Goal: Find specific page/section: Find specific page/section

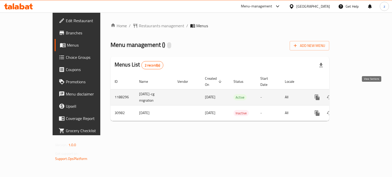
click at [357, 94] on icon "enhanced table" at bounding box center [354, 97] width 6 height 6
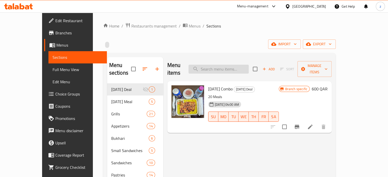
click at [224, 68] on input "search" at bounding box center [218, 69] width 60 height 9
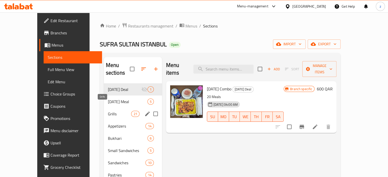
click at [108, 111] on span "Grills" at bounding box center [119, 114] width 23 height 6
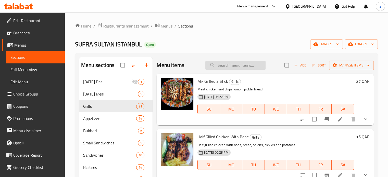
click at [230, 65] on input "search" at bounding box center [235, 65] width 60 height 9
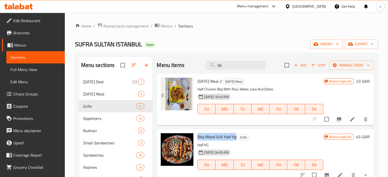
drag, startPoint x: 197, startPoint y: 135, endPoint x: 237, endPoint y: 133, distance: 39.6
click at [237, 133] on div "Bbq Mixed Grill Half Kg Grills Half KG [DATE] 04:00 AM SU MO TU WE TH FR SA" at bounding box center [260, 155] width 130 height 48
copy span "Bbq Mixed Grill Half Kg"
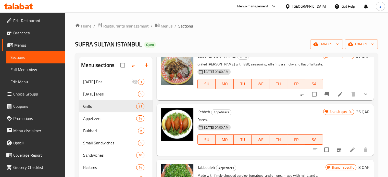
scroll to position [204, 0]
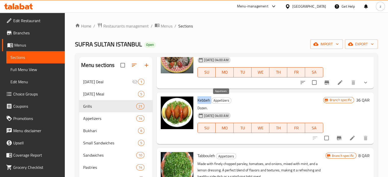
drag, startPoint x: 197, startPoint y: 100, endPoint x: 212, endPoint y: 101, distance: 14.8
click at [212, 101] on div "Kebbeh Appetizers Dozen. [DATE] 04:00 AM SU MO TU WE TH FR SA" at bounding box center [260, 119] width 130 height 48
copy h6 "Kebbeh"
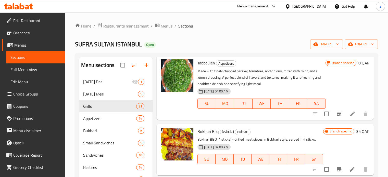
scroll to position [306, 0]
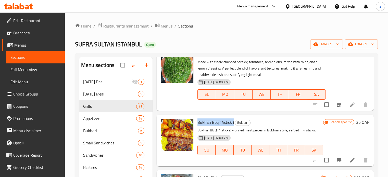
drag, startPoint x: 197, startPoint y: 122, endPoint x: 234, endPoint y: 122, distance: 36.7
click at [234, 122] on div "Bukhari Bbq ( 4stick ) Bukhari Bukhari BBQ (4 sticks) - Grilled meat pieces in …" at bounding box center [260, 141] width 130 height 48
copy span "Bukhari Bbq ( 4stick )"
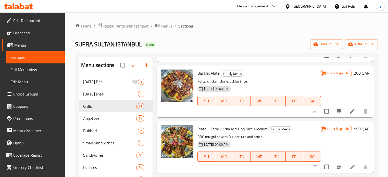
scroll to position [412, 0]
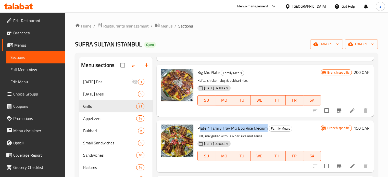
drag, startPoint x: 199, startPoint y: 127, endPoint x: 257, endPoint y: 126, distance: 57.9
click at [263, 128] on span "Plate 1 Family Tray Mix Bbq Rice Medium" at bounding box center [232, 128] width 70 height 8
copy span "Plate 1 Family Tray Mix Bbq Rice Mediu"
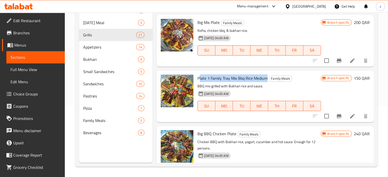
scroll to position [361, 0]
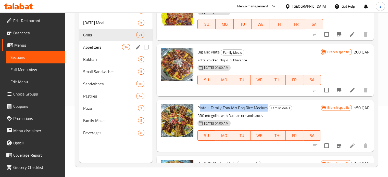
click at [104, 48] on span "Appetizers" at bounding box center [102, 47] width 39 height 6
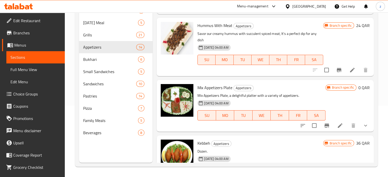
scroll to position [157, 0]
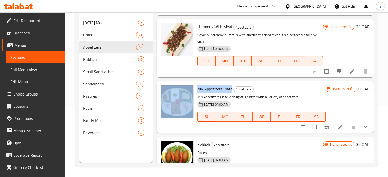
drag, startPoint x: 194, startPoint y: 87, endPoint x: 233, endPoint y: 89, distance: 39.0
click at [233, 89] on div "Mix Appetizers Plate Appetizers Mix Appetizers Plate, a delightful platter with…" at bounding box center [265, 107] width 213 height 48
copy div "Mix Appetizers Plate"
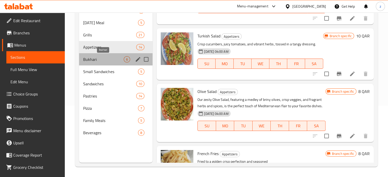
click at [95, 58] on span "Bukhari" at bounding box center [103, 59] width 41 height 6
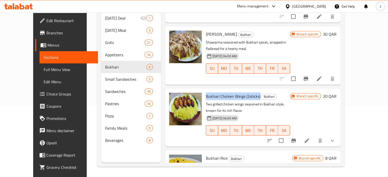
drag, startPoint x: 213, startPoint y: 63, endPoint x: 249, endPoint y: 65, distance: 36.8
click at [250, 91] on div "Bukhari Chicken Wings (2sticks) Bukhari Two grilled chicken wings seasoned in B…" at bounding box center [248, 118] width 88 height 54
copy span "Bukhari Chicken Wings (2sticks"
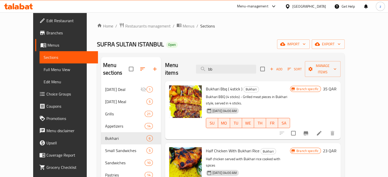
scroll to position [0, 0]
drag, startPoint x: 228, startPoint y: 67, endPoint x: 205, endPoint y: 67, distance: 23.0
click at [205, 67] on input "bb" at bounding box center [226, 69] width 60 height 9
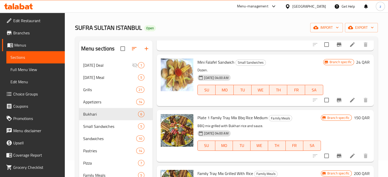
scroll to position [71, 0]
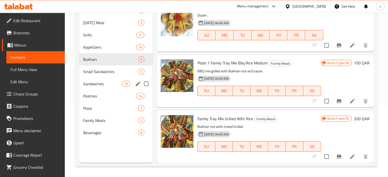
type input "fa"
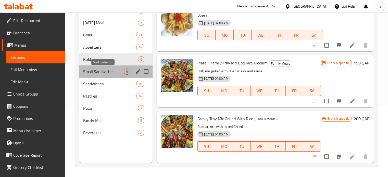
click at [102, 73] on span "Small Sandwiches" at bounding box center [103, 72] width 41 height 6
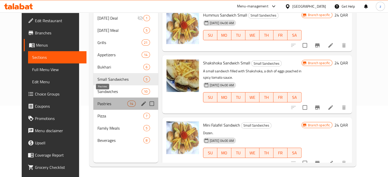
click at [97, 101] on span "Pastries" at bounding box center [112, 104] width 30 height 6
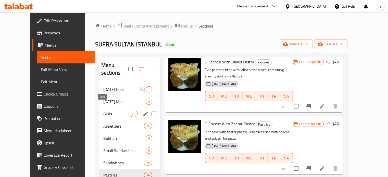
click at [103, 111] on span "Grills" at bounding box center [116, 114] width 26 height 6
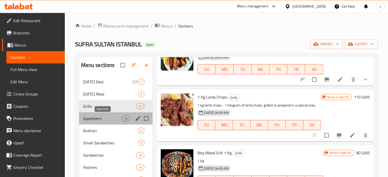
click at [99, 118] on span "Appetizers" at bounding box center [102, 119] width 39 height 6
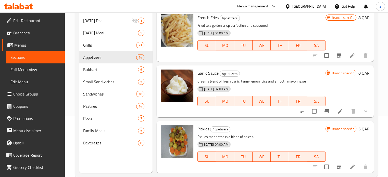
scroll to position [71, 0]
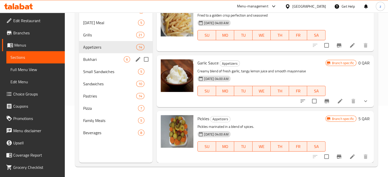
click at [94, 58] on span "Bukhari" at bounding box center [103, 59] width 41 height 6
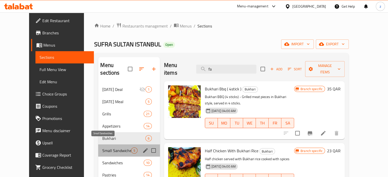
click at [102, 148] on span "Small Sandwiches" at bounding box center [116, 151] width 29 height 6
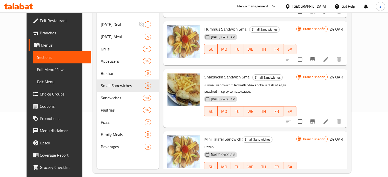
scroll to position [71, 0]
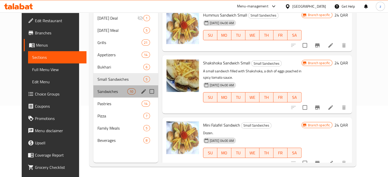
click at [98, 87] on div "Sandwiches 10" at bounding box center [125, 91] width 65 height 12
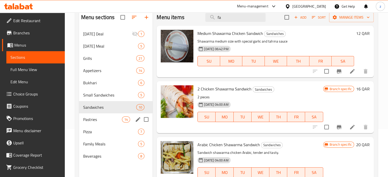
scroll to position [51, 0]
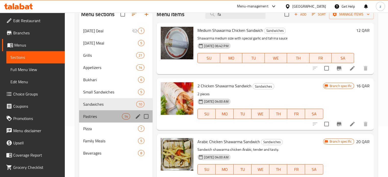
click at [106, 118] on span "Pastries" at bounding box center [102, 116] width 39 height 6
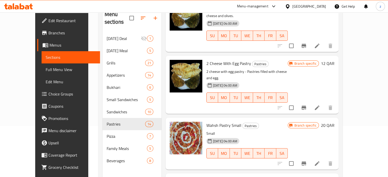
scroll to position [536, 0]
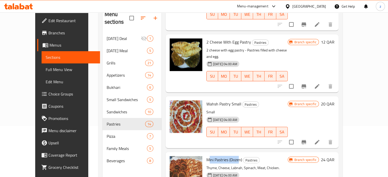
drag, startPoint x: 199, startPoint y: 107, endPoint x: 230, endPoint y: 107, distance: 30.6
click at [230, 156] on span "Mini Pastries (Dozen)" at bounding box center [224, 160] width 36 height 8
drag, startPoint x: 198, startPoint y: 108, endPoint x: 232, endPoint y: 107, distance: 34.2
click at [233, 156] on span "Mini Pastries (Dozen)" at bounding box center [224, 160] width 36 height 8
copy span "Mini Pastries (Dozen)"
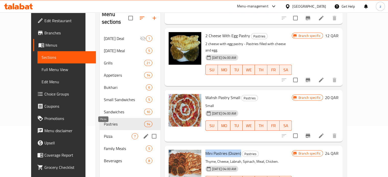
click at [104, 133] on span "Pizza" at bounding box center [118, 136] width 28 height 6
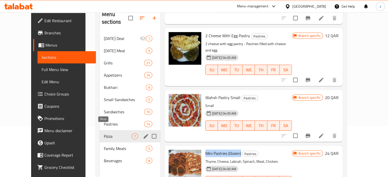
scroll to position [257, 0]
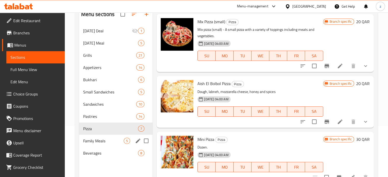
click at [105, 142] on span "Family Meals" at bounding box center [103, 141] width 41 height 6
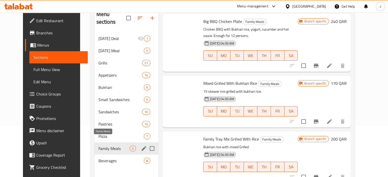
scroll to position [120, 0]
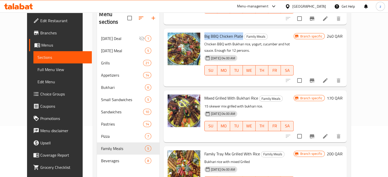
drag, startPoint x: 197, startPoint y: 18, endPoint x: 235, endPoint y: 19, distance: 38.8
click at [235, 31] on div "Big BBQ Chicken Plate Family Meals Chicken BBQ with Bukhari rice, yogurt, cucum…" at bounding box center [248, 58] width 93 height 54
copy span "Big BBQ Chicken Plate"
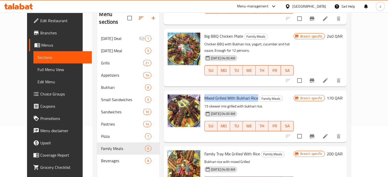
copy span "Mixed Grilled With Bukhari Rice"
drag, startPoint x: 196, startPoint y: 83, endPoint x: 250, endPoint y: 85, distance: 53.6
click at [250, 93] on div "Mixed Grilled With Bukhari Rice Family Meals 15 skewer mix grilled with bukhari…" at bounding box center [248, 117] width 93 height 48
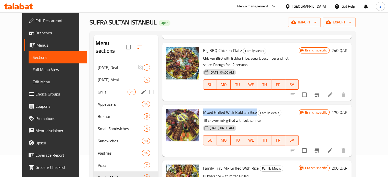
scroll to position [0, 0]
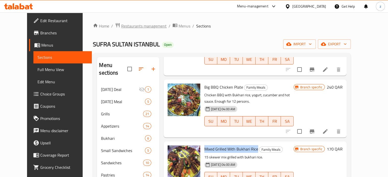
click at [121, 25] on span "Restaurants management" at bounding box center [143, 26] width 45 height 6
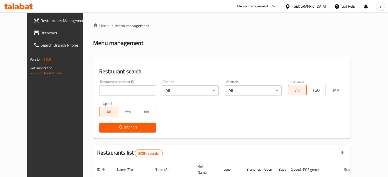
click at [102, 86] on input "search" at bounding box center [127, 90] width 57 height 10
click button "Search" at bounding box center [127, 127] width 57 height 9
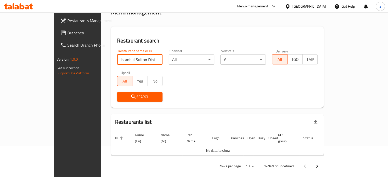
scroll to position [0, 0]
drag, startPoint x: 110, startPoint y: 60, endPoint x: 154, endPoint y: 57, distance: 43.9
click at [154, 57] on div "Restaurant name or ID [GEOGRAPHIC_DATA] Sultan Dining Restaurant Restaurant nam…" at bounding box center [217, 75] width 207 height 59
type input "Istanbul Sultan"
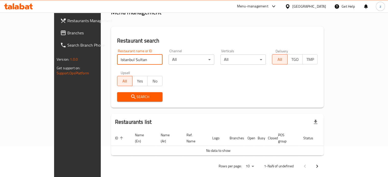
click button "Search" at bounding box center [140, 96] width 46 height 9
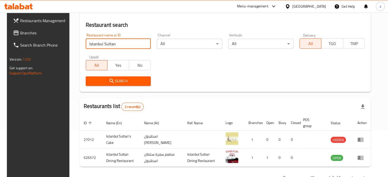
scroll to position [64, 0]
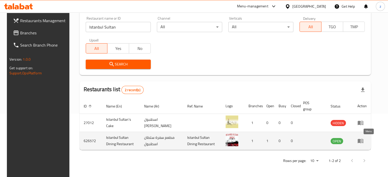
click at [363, 140] on icon "enhanced table" at bounding box center [361, 141] width 6 height 4
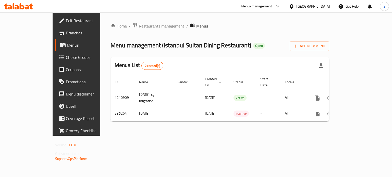
click at [59, 34] on icon at bounding box center [62, 33] width 6 height 6
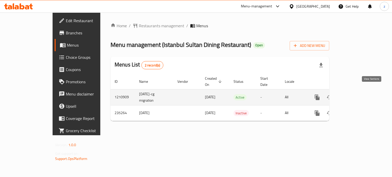
click at [360, 92] on link "enhanced table" at bounding box center [354, 97] width 12 height 12
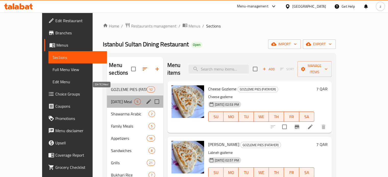
click at [111, 99] on span "[DATE] Meal" at bounding box center [122, 102] width 23 height 6
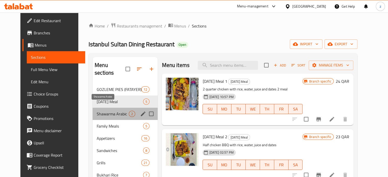
click at [98, 111] on span "Shawarma Arabic" at bounding box center [113, 114] width 32 height 6
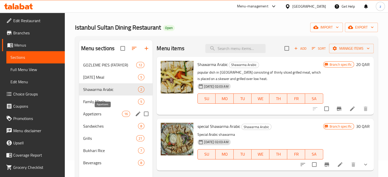
scroll to position [26, 0]
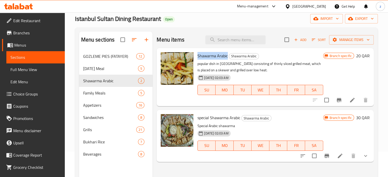
drag, startPoint x: 200, startPoint y: 56, endPoint x: 226, endPoint y: 56, distance: 25.8
click at [226, 56] on span "Shawarma Arabic" at bounding box center [212, 56] width 30 height 8
copy span "Shawarma Arabi"
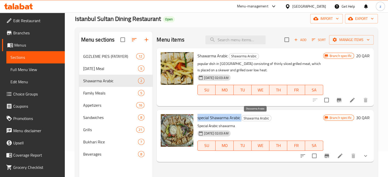
drag, startPoint x: 197, startPoint y: 118, endPoint x: 243, endPoint y: 118, distance: 45.9
click at [243, 118] on div "special Shawarma Arabic Shawarma Arabic Special Arabic shawarma 08-12-2023 02:0…" at bounding box center [260, 136] width 130 height 48
copy h6 "special Shawarma Arabic"
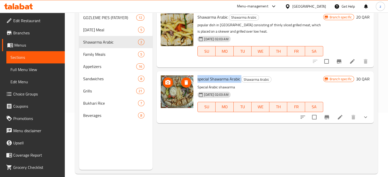
scroll to position [71, 0]
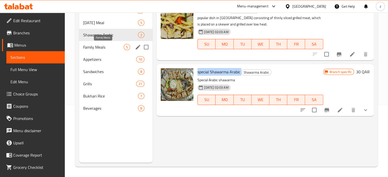
click at [97, 46] on span "Family Meals" at bounding box center [103, 47] width 41 height 6
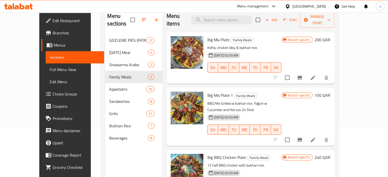
scroll to position [20, 0]
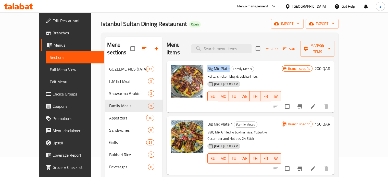
copy span "Big Mix Plate"
drag, startPoint x: 196, startPoint y: 60, endPoint x: 219, endPoint y: 59, distance: 23.7
click at [219, 63] on div "Big Mix Plate Family Meals Kofta, chicken bbq, & bukhari rice. 08-12-2023 02:03…" at bounding box center [244, 87] width 78 height 48
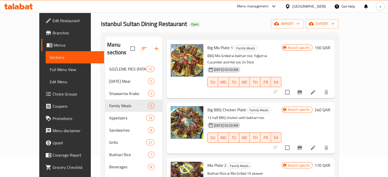
scroll to position [114, 0]
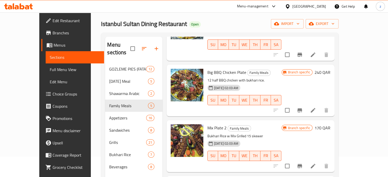
copy h6 "Family Tray Grilled With Bukhari Rice Medium"
drag, startPoint x: 198, startPoint y: 170, endPoint x: 279, endPoint y: 165, distance: 80.5
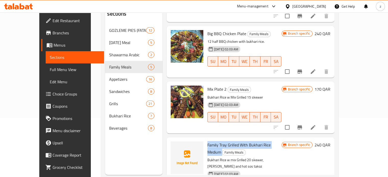
scroll to position [71, 0]
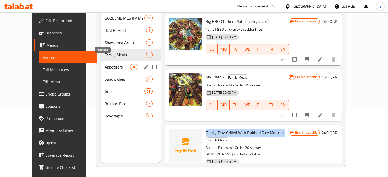
click at [105, 64] on span "Appetizers" at bounding box center [118, 67] width 26 height 6
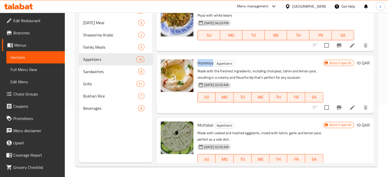
copy span "Hummus"
drag, startPoint x: 197, startPoint y: 62, endPoint x: 211, endPoint y: 62, distance: 14.5
click at [212, 62] on span "Hummus" at bounding box center [205, 63] width 16 height 8
drag, startPoint x: 195, startPoint y: 125, endPoint x: 205, endPoint y: 125, distance: 9.4
click at [212, 124] on div "Muttabal Appetizers Made with cooked and mashed eggplants, mixed with tahini, g…" at bounding box center [260, 147] width 130 height 54
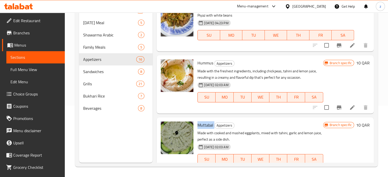
copy h6 "Muttabal"
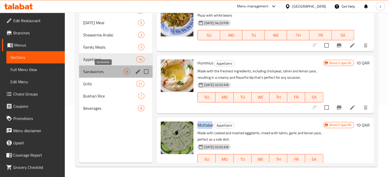
click at [115, 73] on span "Sandwiches" at bounding box center [103, 72] width 41 height 6
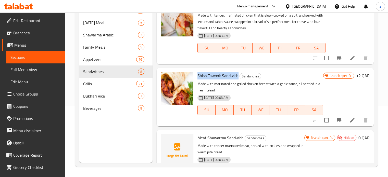
copy span "Shish Tawook Sandwich"
drag, startPoint x: 197, startPoint y: 75, endPoint x: 238, endPoint y: 76, distance: 41.1
click at [238, 76] on div "Shish Tawook Sandwich Sandwiches Made with marinated and grilled chicken breast…" at bounding box center [260, 97] width 130 height 54
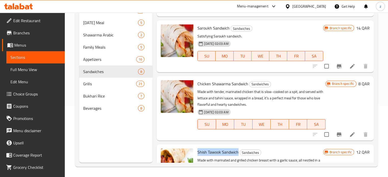
scroll to position [12, 0]
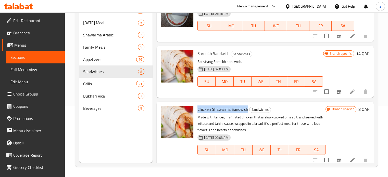
drag, startPoint x: 208, startPoint y: 108, endPoint x: 247, endPoint y: 107, distance: 38.8
click at [247, 107] on span "Chicken Shawarma Sandwich" at bounding box center [222, 110] width 51 height 8
copy span "Chicken Shawarma Sandwich"
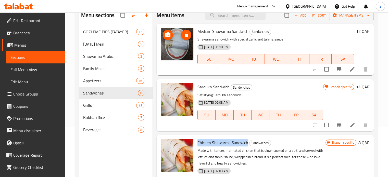
scroll to position [0, 0]
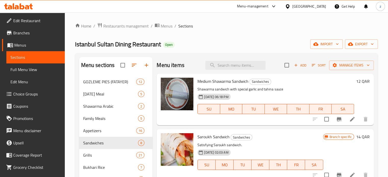
drag, startPoint x: 196, startPoint y: 79, endPoint x: 249, endPoint y: 80, distance: 52.8
click at [249, 80] on div "Medium Shawarma Sandwich Sandwiches Shawarma sandwich with special garlic and t…" at bounding box center [275, 100] width 161 height 48
copy span "Medium Shawarma Sandwich"
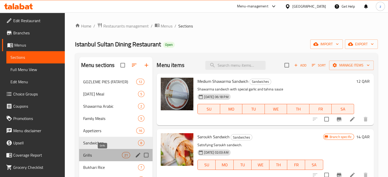
click at [116, 156] on span "Grills" at bounding box center [102, 155] width 39 height 6
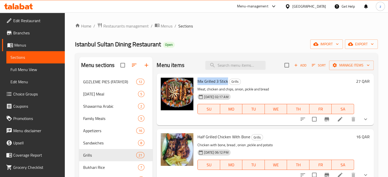
drag, startPoint x: 199, startPoint y: 81, endPoint x: 228, endPoint y: 81, distance: 28.8
click at [228, 81] on span "Mix Grilled 3 Stick" at bounding box center [212, 82] width 31 height 8
copy span "Mix Grilled 3 Stick"
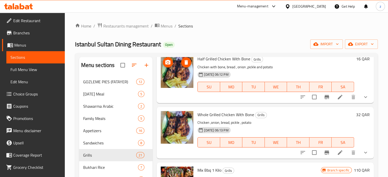
scroll to position [102, 0]
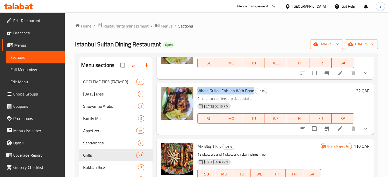
drag, startPoint x: 197, startPoint y: 90, endPoint x: 253, endPoint y: 89, distance: 56.1
click at [253, 89] on div "Whole Grilled Chicken With Bone Grills Chicken ,onion, bread, pickle , potato 2…" at bounding box center [275, 109] width 161 height 48
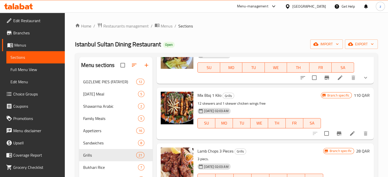
scroll to position [179, 0]
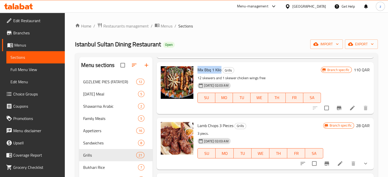
drag, startPoint x: 197, startPoint y: 68, endPoint x: 221, endPoint y: 69, distance: 24.0
click at [221, 69] on span "Mix Bbq 1 Kilo" at bounding box center [209, 70] width 24 height 8
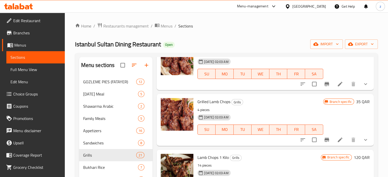
scroll to position [255, 0]
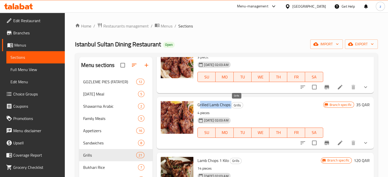
drag, startPoint x: 199, startPoint y: 105, endPoint x: 223, endPoint y: 103, distance: 24.0
click at [232, 103] on h6 "Grilled Lamb Chops Grills" at bounding box center [259, 104] width 125 height 7
drag, startPoint x: 197, startPoint y: 105, endPoint x: 230, endPoint y: 105, distance: 32.9
click at [230, 105] on div "Grilled Lamb Chops Grills 4 pieces 08-12-2023 02:03 AM SU MO TU WE TH FR SA" at bounding box center [260, 123] width 130 height 48
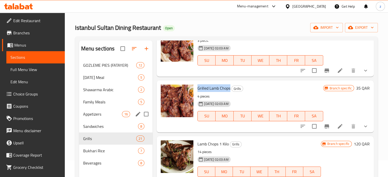
scroll to position [26, 0]
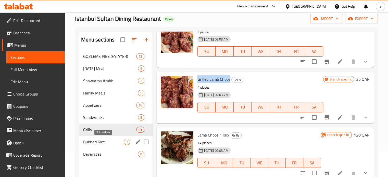
click at [108, 140] on span "Bukhari Rice" at bounding box center [103, 142] width 41 height 6
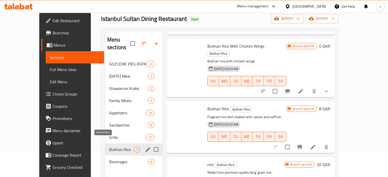
scroll to position [225, 0]
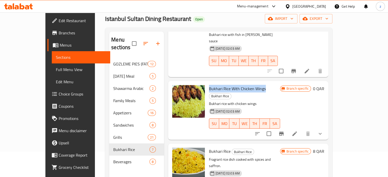
drag, startPoint x: 197, startPoint y: 53, endPoint x: 253, endPoint y: 55, distance: 56.4
click at [253, 83] on div "Bukhari Rice With Chicken Wings Bukhari Rice Bukhari rice with chicken wings 08…" at bounding box center [244, 110] width 75 height 55
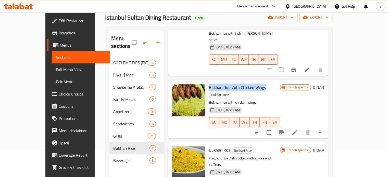
scroll to position [51, 0]
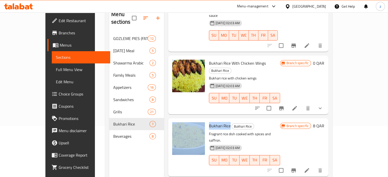
drag, startPoint x: 196, startPoint y: 83, endPoint x: 218, endPoint y: 83, distance: 22.7
click at [218, 120] on div "Bukhari Rice Bukhari Rice Fragrant rice dish cooked with spices and saffron. 08…" at bounding box center [248, 147] width 156 height 54
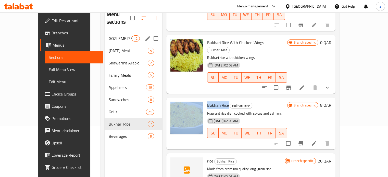
scroll to position [0, 0]
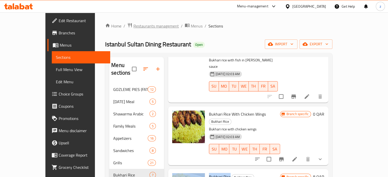
click at [133, 27] on span "Restaurants management" at bounding box center [155, 26] width 45 height 6
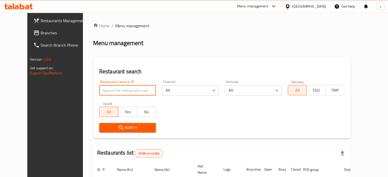
click at [99, 92] on input "search" at bounding box center [127, 90] width 57 height 10
click button "Search" at bounding box center [127, 127] width 57 height 9
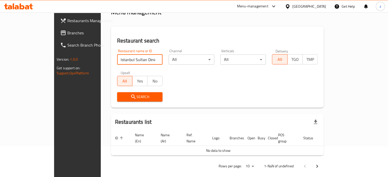
scroll to position [0, 0]
drag, startPoint x: 111, startPoint y: 59, endPoint x: 224, endPoint y: 62, distance: 113.0
click at [224, 62] on div "Restaurant name or ID [GEOGRAPHIC_DATA] Sultan Dining Restaurant Restaurant nam…" at bounding box center [217, 75] width 207 height 59
type input "Istanbul Sultan"
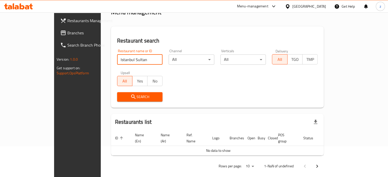
click at [129, 98] on span "Search" at bounding box center [139, 97] width 37 height 6
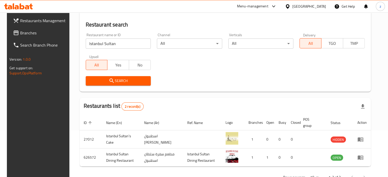
scroll to position [64, 0]
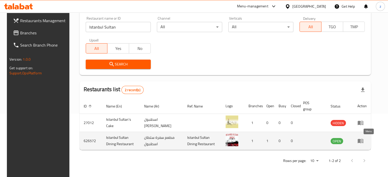
click at [363, 141] on icon "enhanced table" at bounding box center [361, 141] width 6 height 4
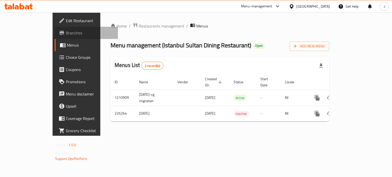
click at [66, 34] on span "Branches" at bounding box center [90, 33] width 48 height 6
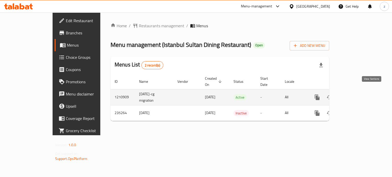
click at [360, 91] on link "enhanced table" at bounding box center [354, 97] width 12 height 12
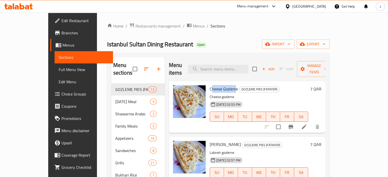
drag, startPoint x: 199, startPoint y: 83, endPoint x: 223, endPoint y: 83, distance: 24.7
click at [224, 85] on span "Cheese Gozleme" at bounding box center [224, 89] width 28 height 8
drag, startPoint x: 197, startPoint y: 82, endPoint x: 214, endPoint y: 75, distance: 17.9
click at [224, 85] on span "Cheese Gozleme" at bounding box center [224, 89] width 28 height 8
copy span "Cheese Gozlem"
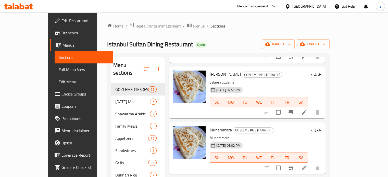
scroll to position [77, 0]
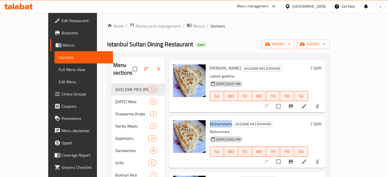
drag, startPoint x: 197, startPoint y: 117, endPoint x: 219, endPoint y: 117, distance: 22.2
click at [219, 118] on div "Muhammara GOZLEME PIES (FATAYER) Muhammara 15-05-2024 03:02 PM SU MO TU WE TH F…" at bounding box center [259, 142] width 103 height 48
copy span "Muhammara"
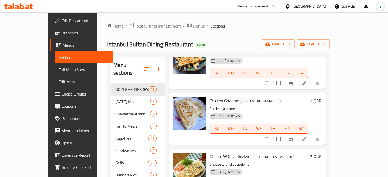
scroll to position [408, 0]
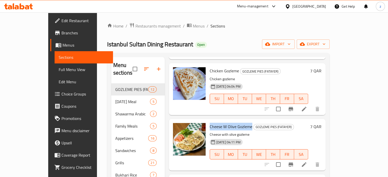
drag, startPoint x: 196, startPoint y: 119, endPoint x: 238, endPoint y: 119, distance: 41.8
click at [239, 121] on div "Cheese W Olive Gozleme GOZLEME PIES (FATAYER) Cheese with olive gozleme 15-05-2…" at bounding box center [259, 145] width 103 height 48
copy span "Cheese W Olive Gozleme"
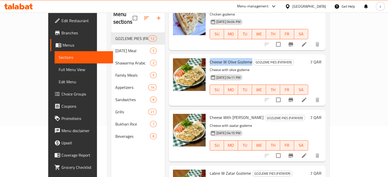
scroll to position [434, 0]
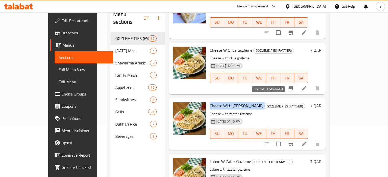
drag, startPoint x: 196, startPoint y: 98, endPoint x: 248, endPoint y: 101, distance: 51.8
click at [248, 101] on div "Cheese With Zaatar Gozleme GOZLEME PIES (FATAYER) Cheese with zaatar gozleme 15…" at bounding box center [259, 124] width 103 height 48
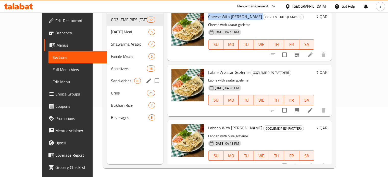
scroll to position [0, 0]
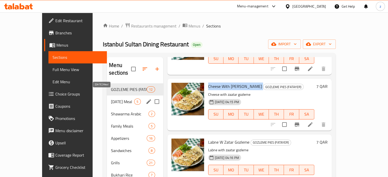
click at [111, 99] on span "[DATE] Meal" at bounding box center [122, 102] width 23 height 6
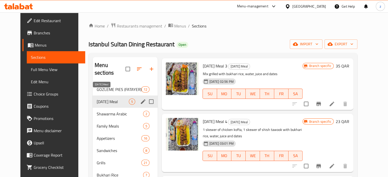
scroll to position [127, 0]
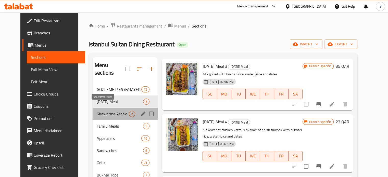
click at [103, 111] on span "Shawarma Arabic" at bounding box center [113, 114] width 32 height 6
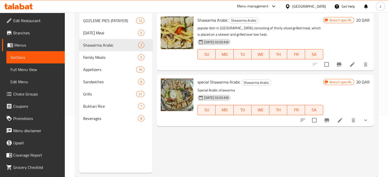
scroll to position [71, 0]
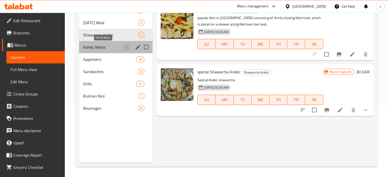
click at [106, 46] on span "Family Meals" at bounding box center [103, 47] width 41 height 6
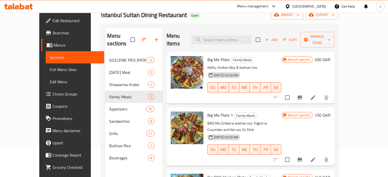
scroll to position [20, 0]
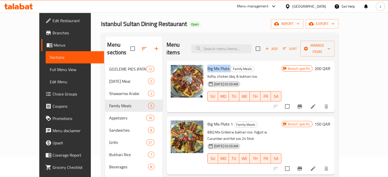
drag, startPoint x: 198, startPoint y: 61, endPoint x: 218, endPoint y: 62, distance: 19.7
click at [219, 65] on span "Big Mix Plate" at bounding box center [218, 69] width 22 height 8
copy span "Big Mix Plate"
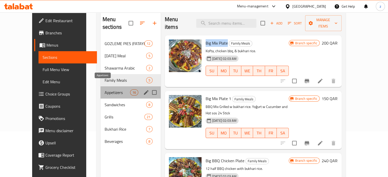
click at [108, 90] on span "Appetizers" at bounding box center [118, 93] width 26 height 6
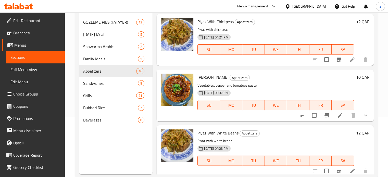
scroll to position [71, 0]
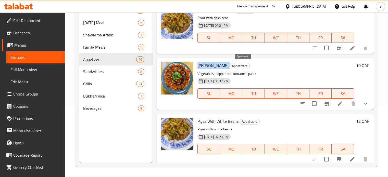
drag, startPoint x: 201, startPoint y: 66, endPoint x: 233, endPoint y: 68, distance: 31.9
click at [232, 68] on div "Zengin Muhammara Appetizers Vegetables, pepper and tomatoes paste 22-05-2024 08…" at bounding box center [275, 84] width 161 height 48
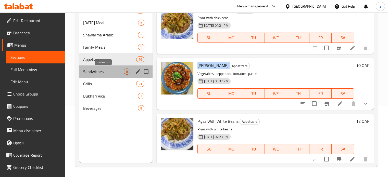
click at [106, 74] on span "Sandwiches" at bounding box center [103, 72] width 41 height 6
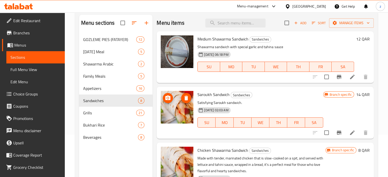
scroll to position [20, 0]
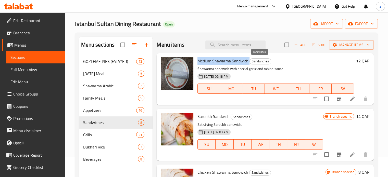
drag, startPoint x: 197, startPoint y: 60, endPoint x: 249, endPoint y: 61, distance: 52.6
click at [249, 61] on div "Medium Shawarma Sandwich Sandwiches Shawarma sandwich with special garlic and t…" at bounding box center [275, 79] width 161 height 48
copy h6 "Medium Shawarma Sandwich"
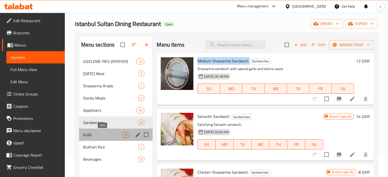
drag, startPoint x: 96, startPoint y: 134, endPoint x: 100, endPoint y: 133, distance: 4.5
click at [96, 134] on span "Grills" at bounding box center [102, 135] width 39 height 6
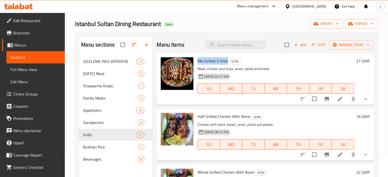
drag, startPoint x: 198, startPoint y: 61, endPoint x: 227, endPoint y: 62, distance: 29.6
click at [227, 62] on span "Mix Grilled 3 Stick" at bounding box center [212, 61] width 31 height 8
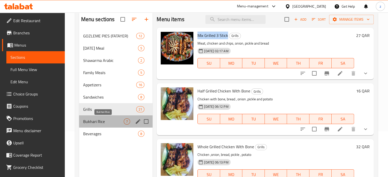
click at [103, 122] on span "Bukhari Rice" at bounding box center [103, 122] width 41 height 6
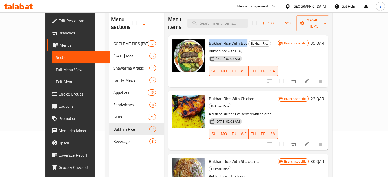
drag, startPoint x: 196, startPoint y: 33, endPoint x: 234, endPoint y: 36, distance: 38.3
click at [234, 37] on div "Bukhari Rice With Bbq Bukhari Rice Bukhari rice with BBQ 08-12-2023 02:03 AM SU…" at bounding box center [243, 61] width 73 height 48
copy span "Bukhari Rice With Bb"
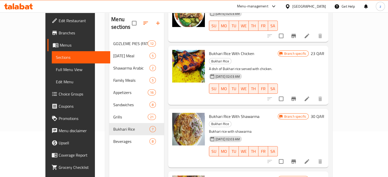
scroll to position [51, 0]
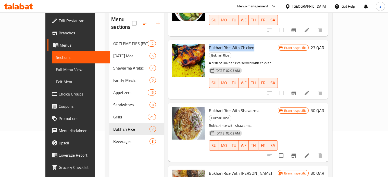
drag, startPoint x: 197, startPoint y: 39, endPoint x: 242, endPoint y: 40, distance: 44.9
click at [242, 44] on h6 "Bukhari Rice With Chicken Bukhari Rice" at bounding box center [243, 51] width 69 height 14
copy span "Bukhari Rice With Chicken"
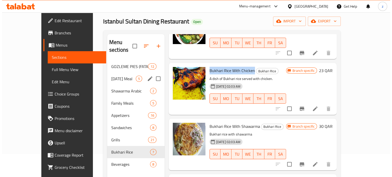
scroll to position [0, 0]
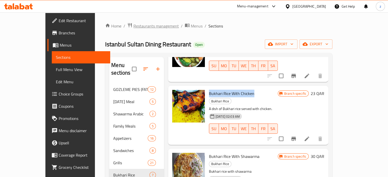
click at [133, 26] on span "Restaurants management" at bounding box center [155, 26] width 45 height 6
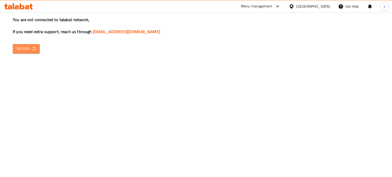
click at [30, 46] on span "Reload" at bounding box center [26, 49] width 19 height 6
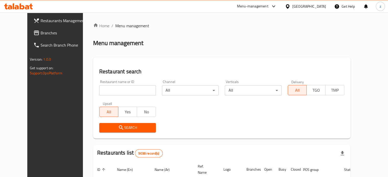
click at [99, 87] on input "search" at bounding box center [127, 90] width 57 height 10
click button "Search" at bounding box center [127, 127] width 57 height 9
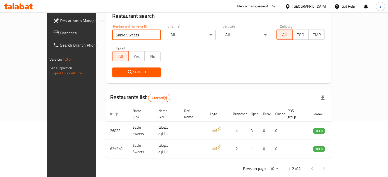
scroll to position [58, 0]
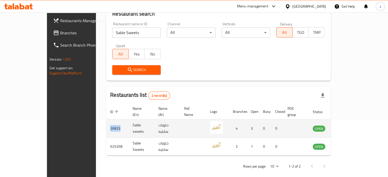
drag, startPoint x: 89, startPoint y: 123, endPoint x: 77, endPoint y: 122, distance: 12.0
click at [106, 122] on td "26823" at bounding box center [117, 129] width 22 height 18
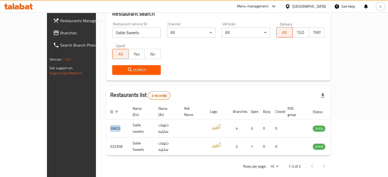
copy td "26823"
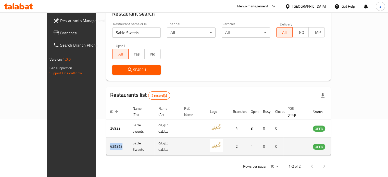
copy td "625358"
drag, startPoint x: 93, startPoint y: 142, endPoint x: 77, endPoint y: 140, distance: 16.2
click at [106, 140] on td "625358" at bounding box center [117, 147] width 22 height 18
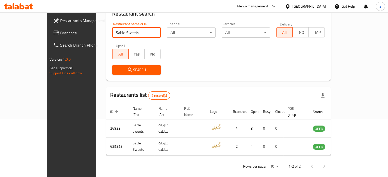
drag, startPoint x: 115, startPoint y: 32, endPoint x: 63, endPoint y: 23, distance: 52.7
click at [63, 28] on div "Restaurants Management Branches Search Branch Phone Version: 1.0.0 Get support …" at bounding box center [194, 69] width 294 height 229
type input "s"
type input "al Shaheen"
click at [119, 68] on span "Search" at bounding box center [136, 70] width 40 height 6
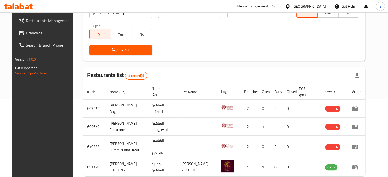
scroll to position [99, 0]
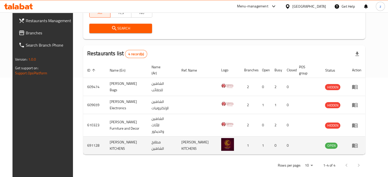
click at [358, 143] on icon "enhanced table" at bounding box center [355, 146] width 6 height 6
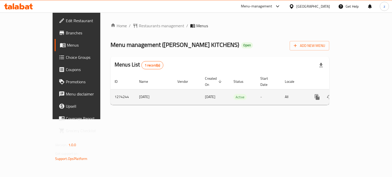
click at [360, 92] on link "enhanced table" at bounding box center [354, 97] width 12 height 12
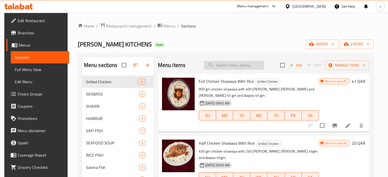
click at [237, 67] on input "search" at bounding box center [234, 65] width 60 height 9
paste input "the rice milk"
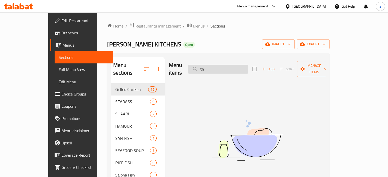
type input "t"
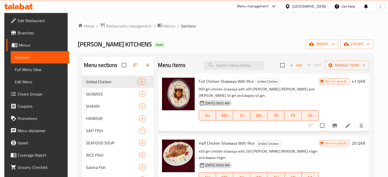
drag, startPoint x: 243, startPoint y: 69, endPoint x: 199, endPoint y: 2, distance: 79.9
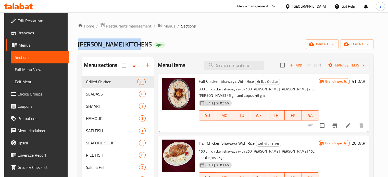
drag, startPoint x: 75, startPoint y: 44, endPoint x: 134, endPoint y: 43, distance: 58.9
click at [134, 43] on span "Al SHAHEEN KITCHENS" at bounding box center [115, 44] width 74 height 11
copy span "Al SHAHEEN KITCHENS"
click at [123, 28] on span "Restaurants management" at bounding box center [128, 26] width 45 height 6
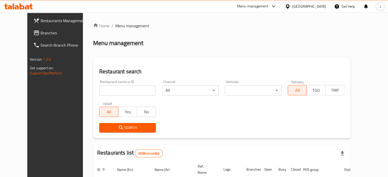
click at [99, 93] on input "search" at bounding box center [127, 90] width 57 height 10
paste input "Al SHAHEEN KITCHENS"
type input "Al SHAHEEN KITCHENS"
click at [115, 129] on span "Search" at bounding box center [127, 128] width 48 height 6
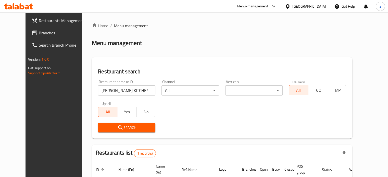
scroll to position [40, 0]
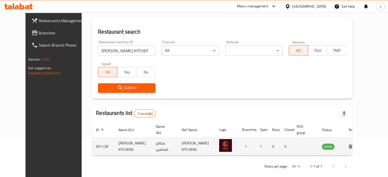
click at [355, 144] on icon "enhanced table" at bounding box center [352, 147] width 6 height 6
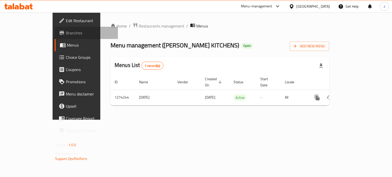
click at [66, 34] on span "Branches" at bounding box center [90, 33] width 48 height 6
